Goal: Task Accomplishment & Management: Use online tool/utility

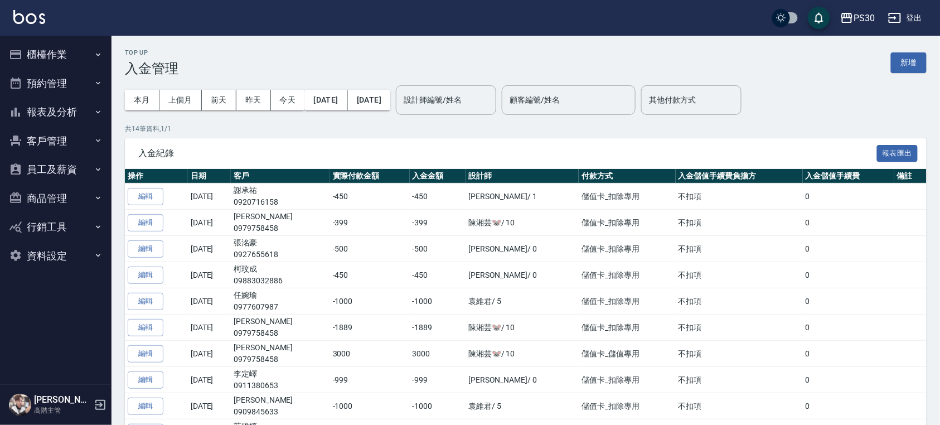
click at [73, 48] on button "櫃檯作業" at bounding box center [55, 54] width 103 height 29
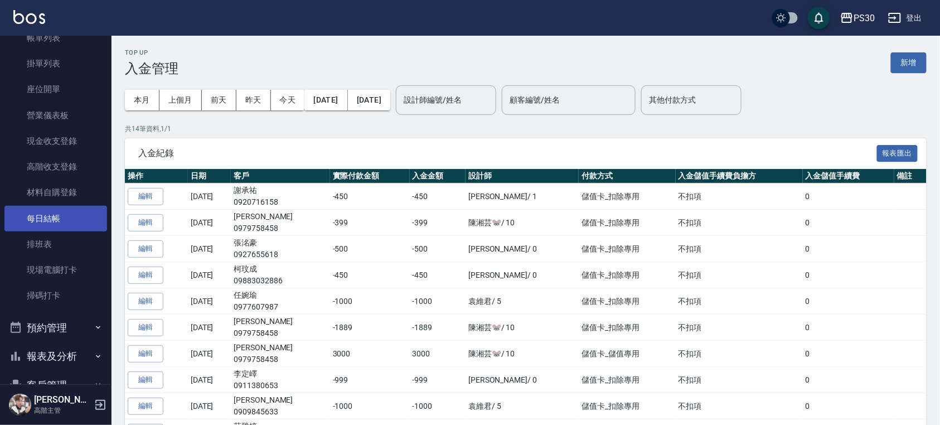
scroll to position [148, 0]
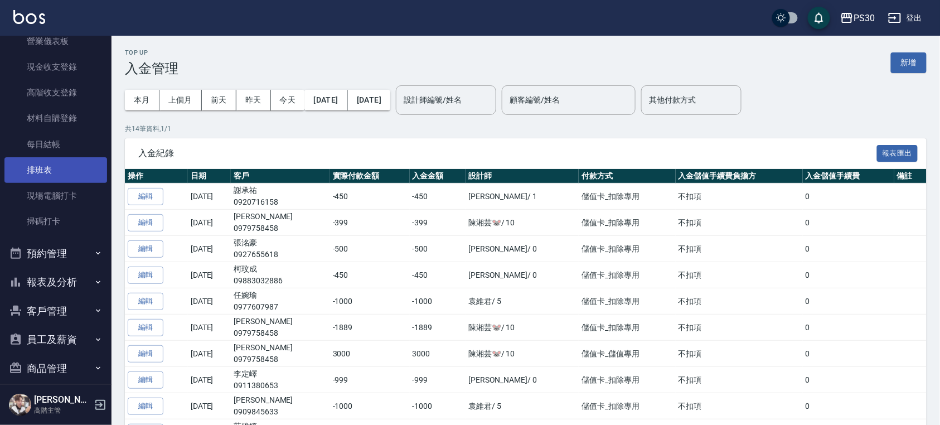
click at [58, 175] on link "排班表" at bounding box center [55, 170] width 103 height 26
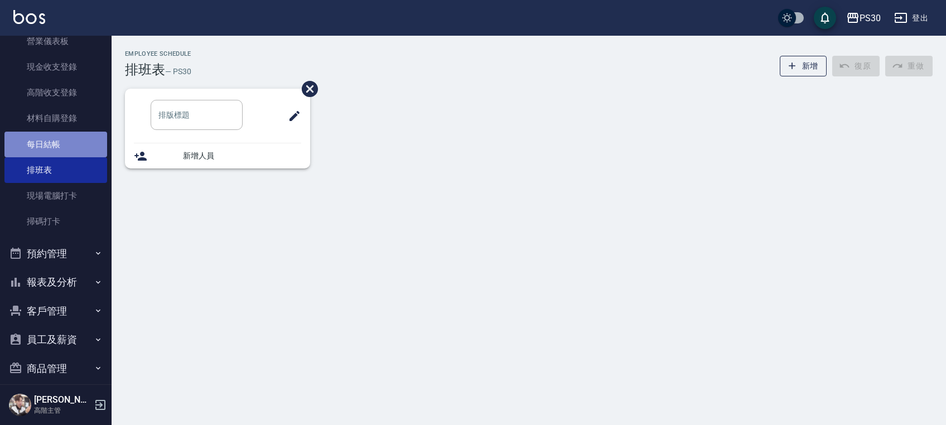
click at [59, 145] on link "每日結帳" at bounding box center [55, 145] width 103 height 26
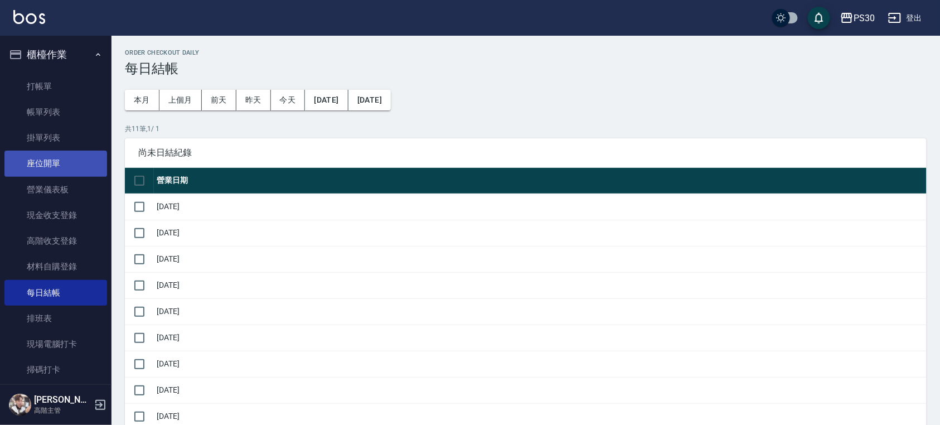
scroll to position [74, 0]
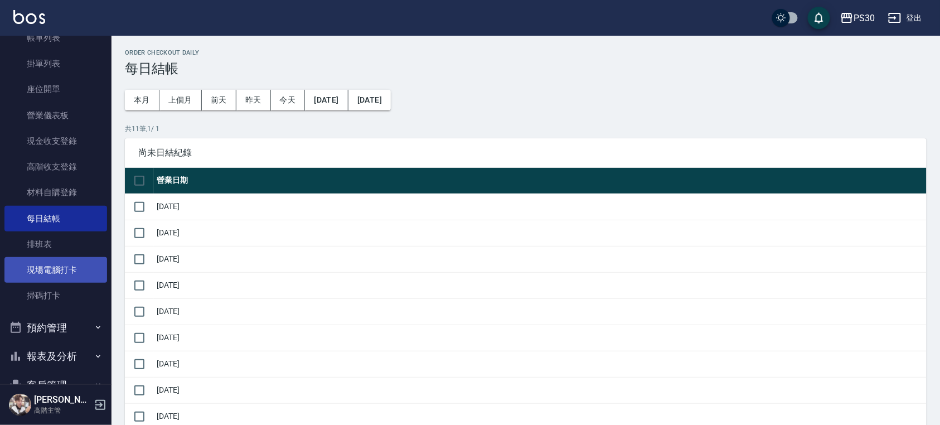
click at [41, 262] on link "現場電腦打卡" at bounding box center [55, 270] width 103 height 26
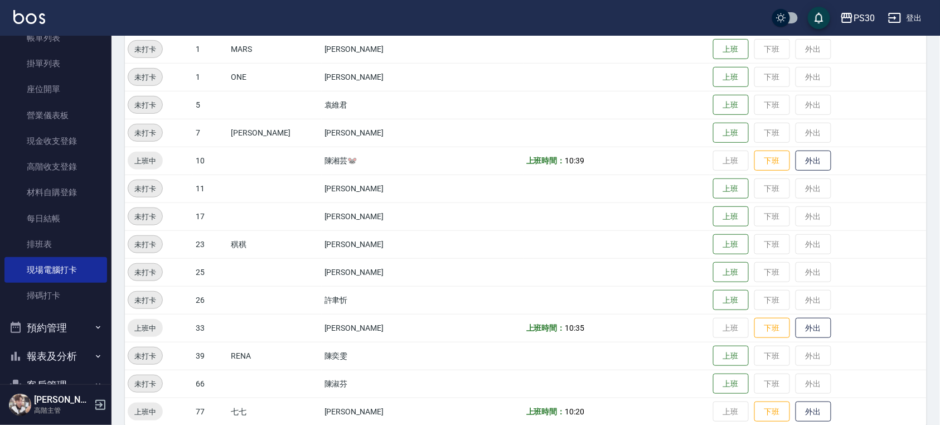
scroll to position [186, 0]
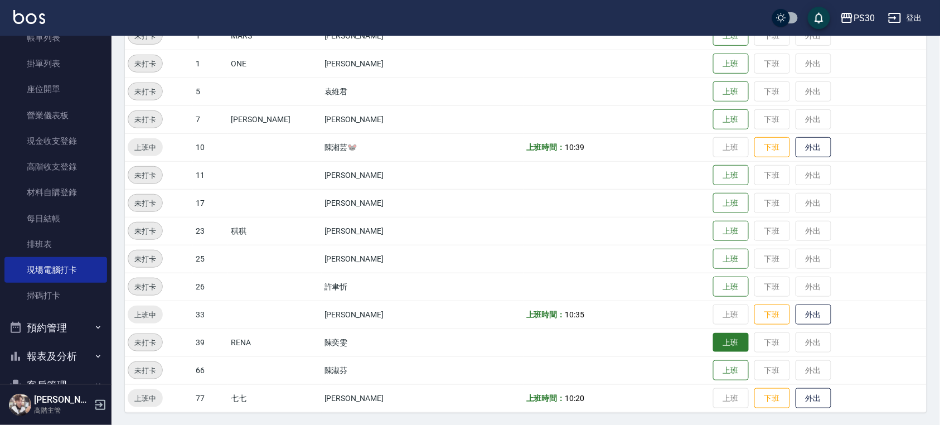
click at [732, 338] on button "上班" at bounding box center [731, 343] width 36 height 20
